Goal: Information Seeking & Learning: Learn about a topic

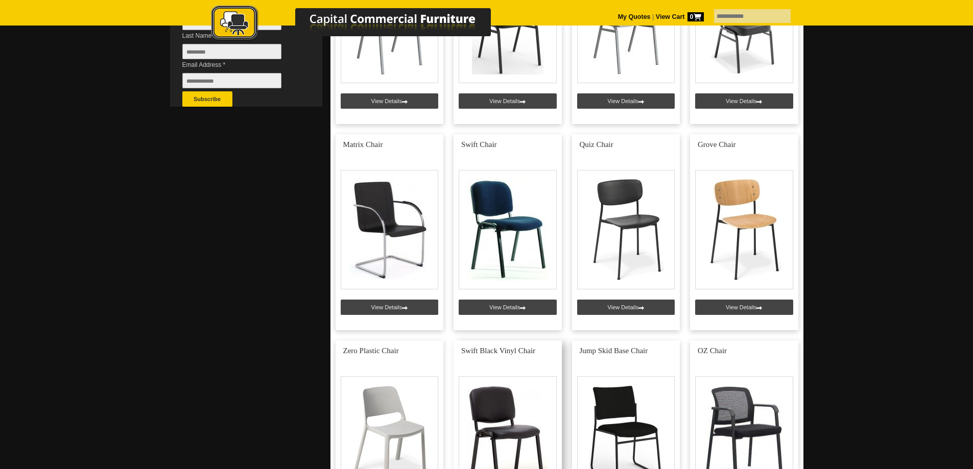
scroll to position [409, 0]
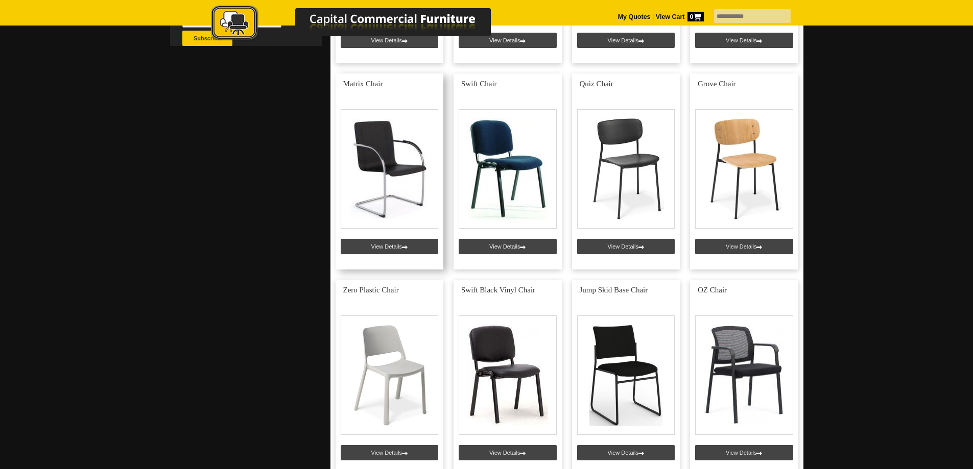
click at [396, 248] on link at bounding box center [389, 172] width 108 height 196
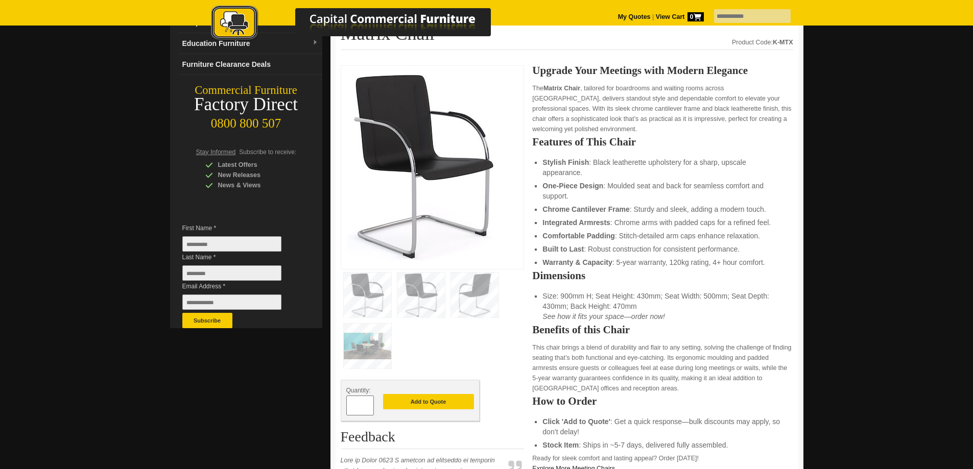
scroll to position [102, 0]
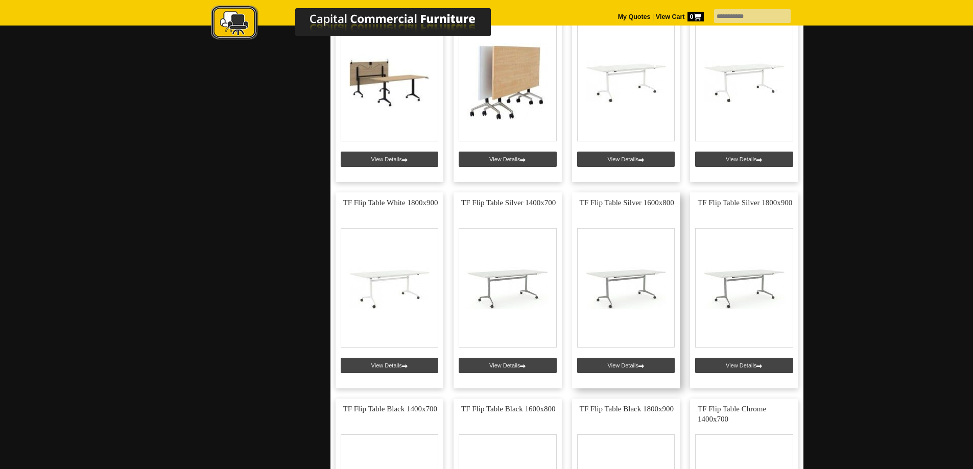
scroll to position [2502, 0]
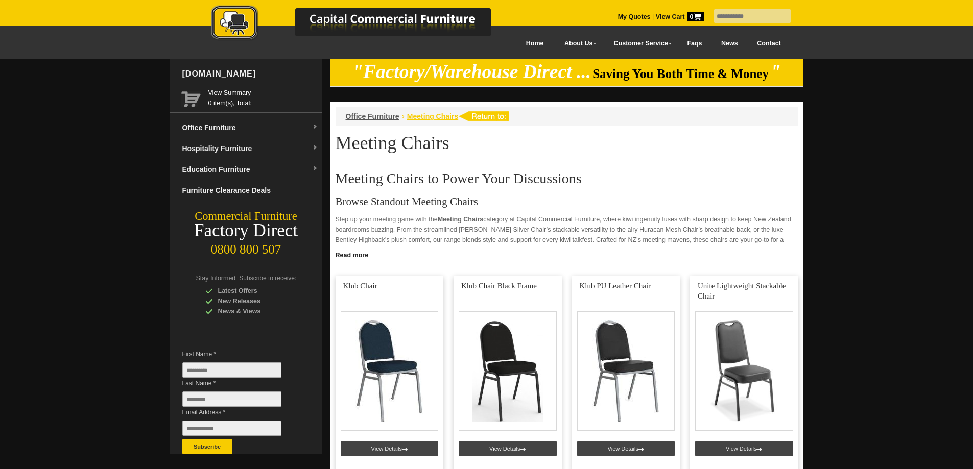
click at [431, 117] on span "Meeting Chairs" at bounding box center [432, 116] width 51 height 8
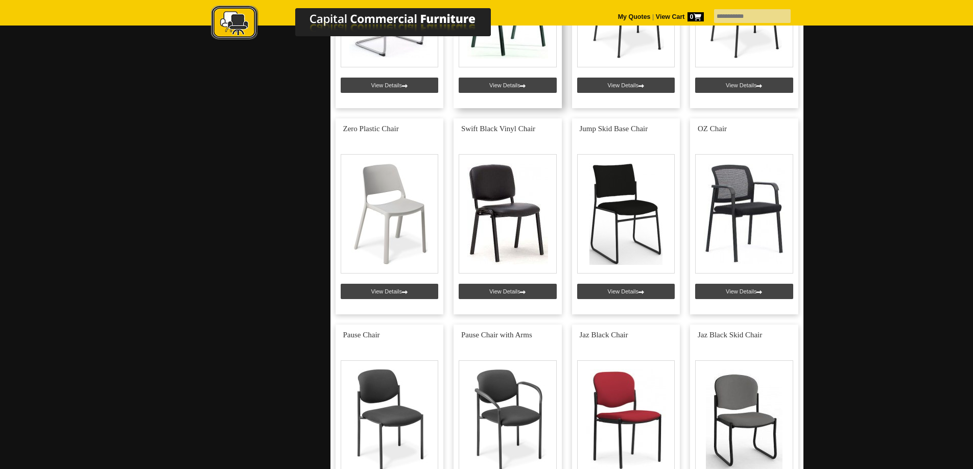
scroll to position [460, 0]
